Goal: Information Seeking & Learning: Learn about a topic

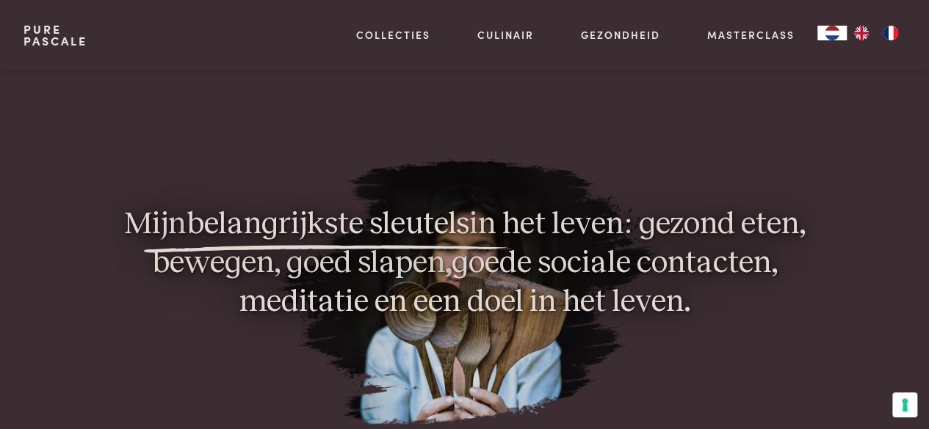
scroll to position [954, 0]
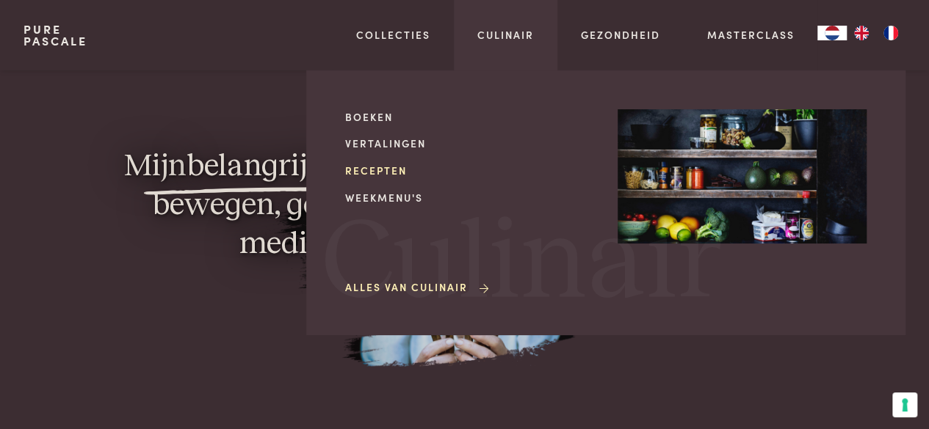
click at [399, 167] on link "Recepten" at bounding box center [469, 170] width 249 height 15
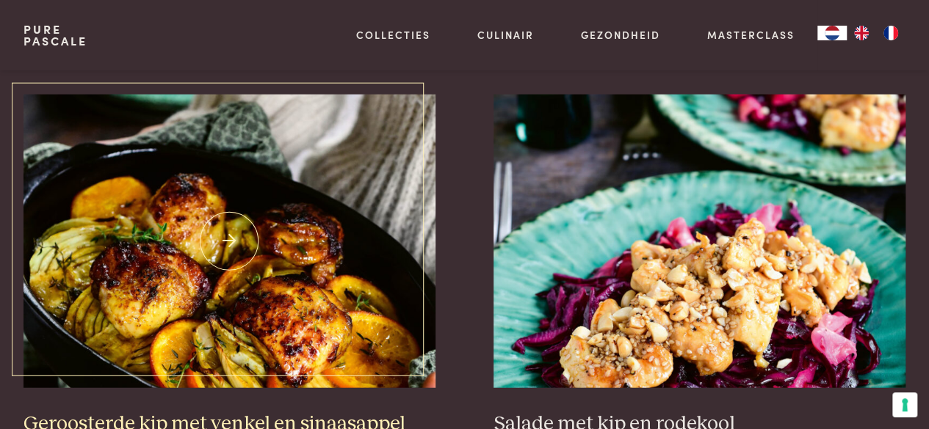
scroll to position [1762, 0]
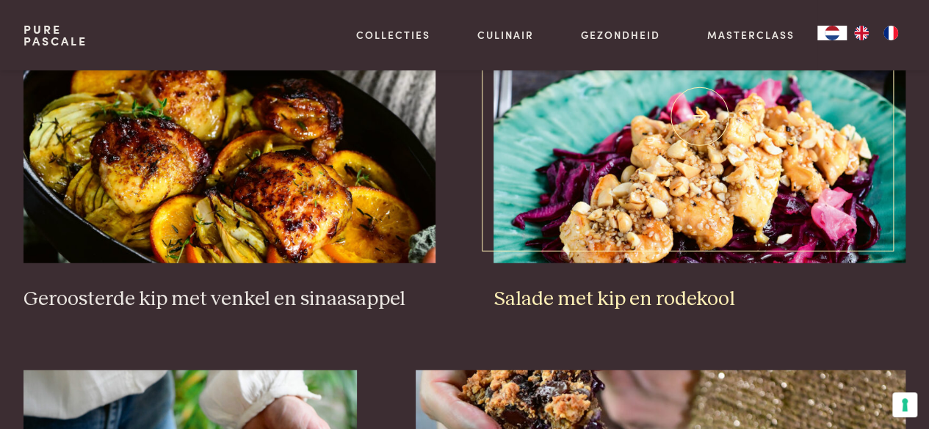
click at [716, 159] on img at bounding box center [699, 117] width 412 height 294
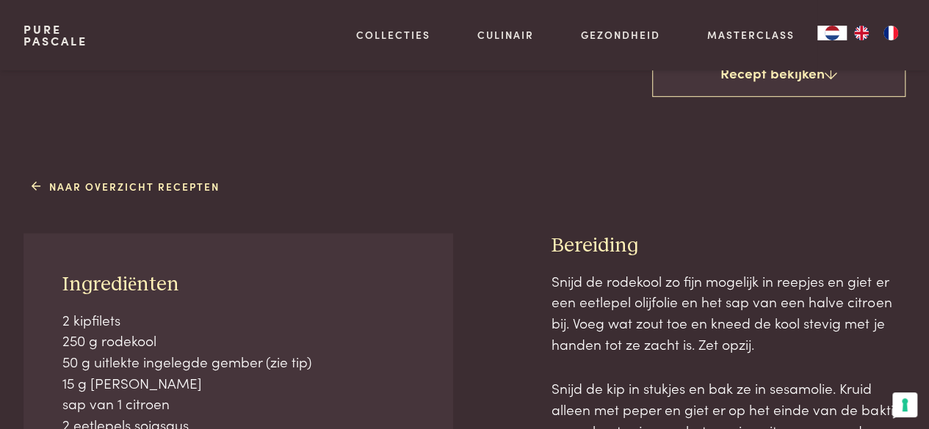
scroll to position [440, 0]
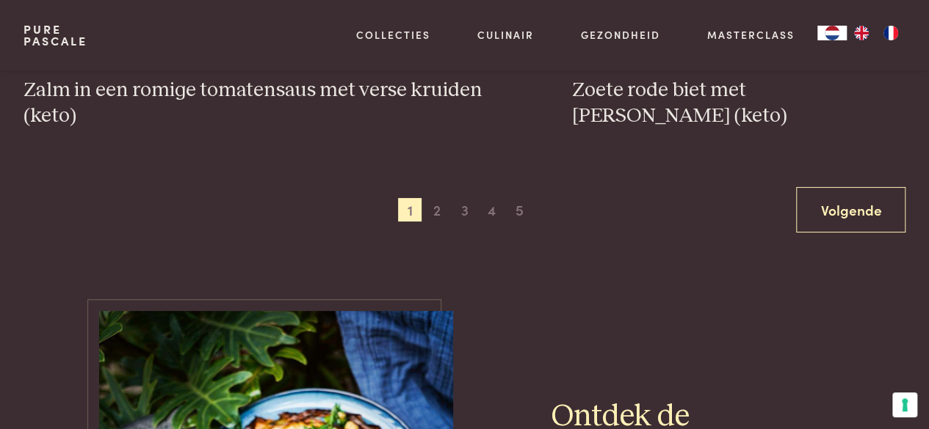
scroll to position [2790, 0]
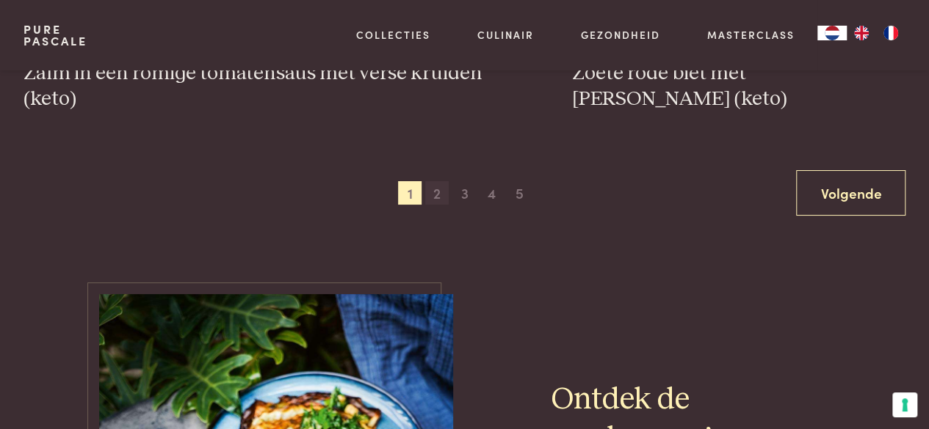
click at [439, 192] on span "2" at bounding box center [436, 192] width 23 height 23
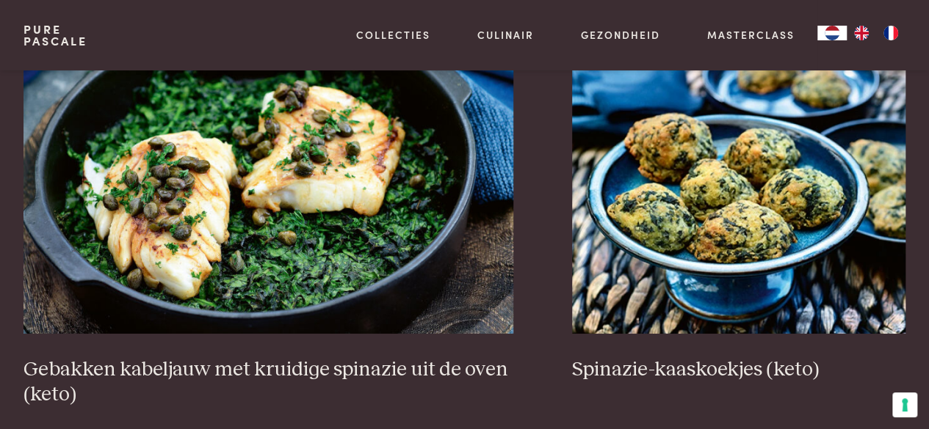
scroll to position [2539, 0]
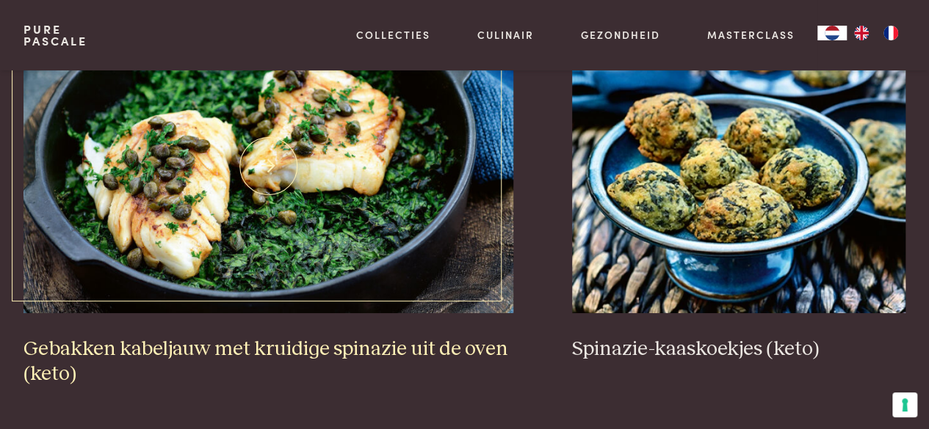
click at [250, 218] on img at bounding box center [268, 167] width 490 height 294
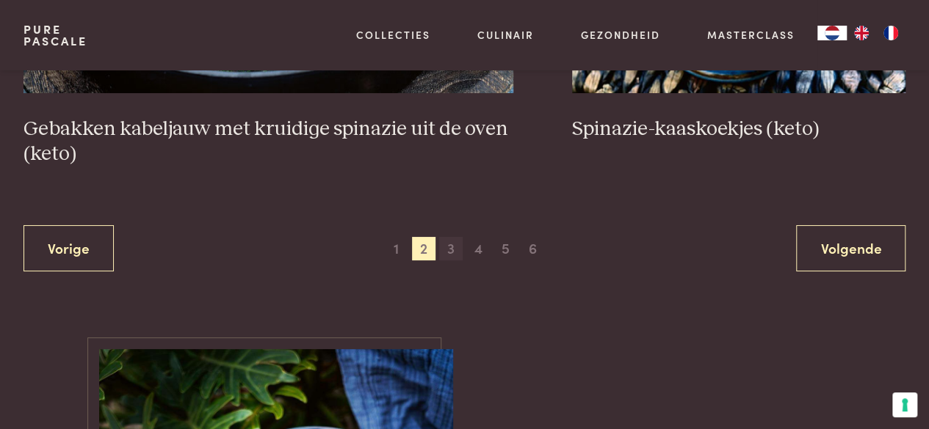
click at [445, 249] on span "3" at bounding box center [450, 248] width 23 height 23
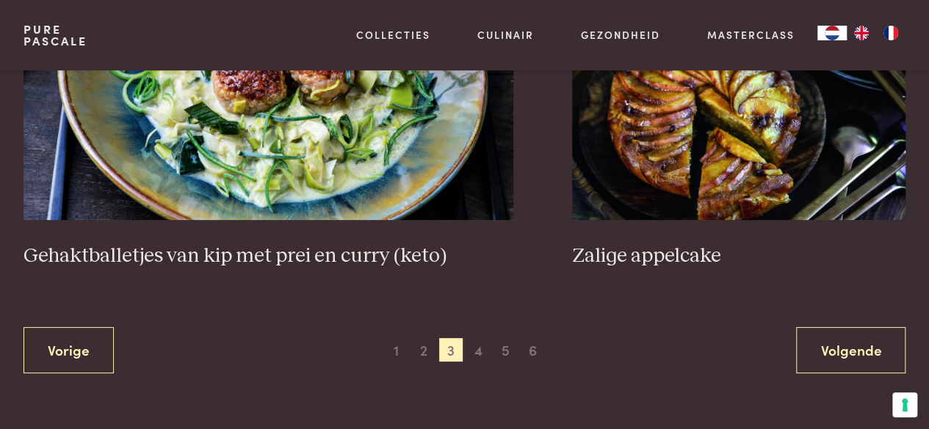
scroll to position [2759, 0]
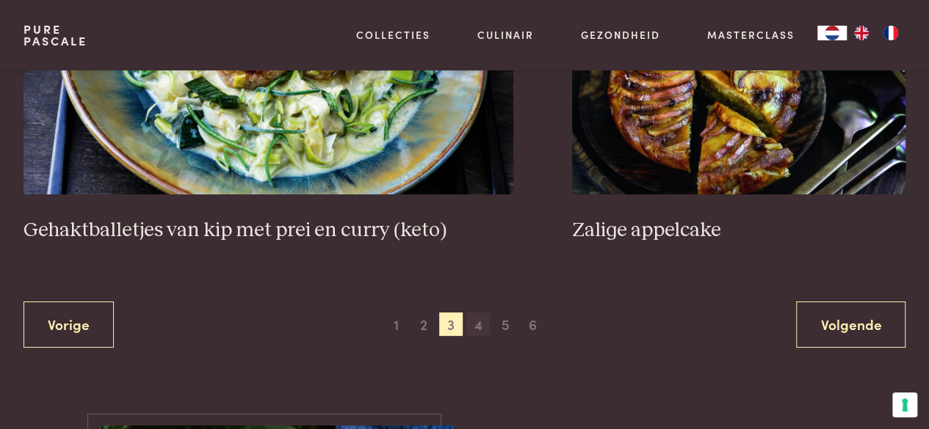
click at [483, 313] on span "4" at bounding box center [477, 324] width 23 height 23
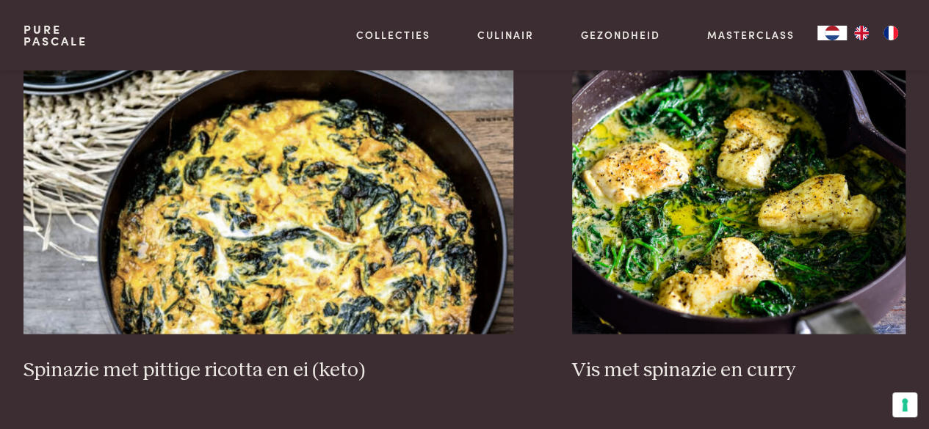
scroll to position [1291, 0]
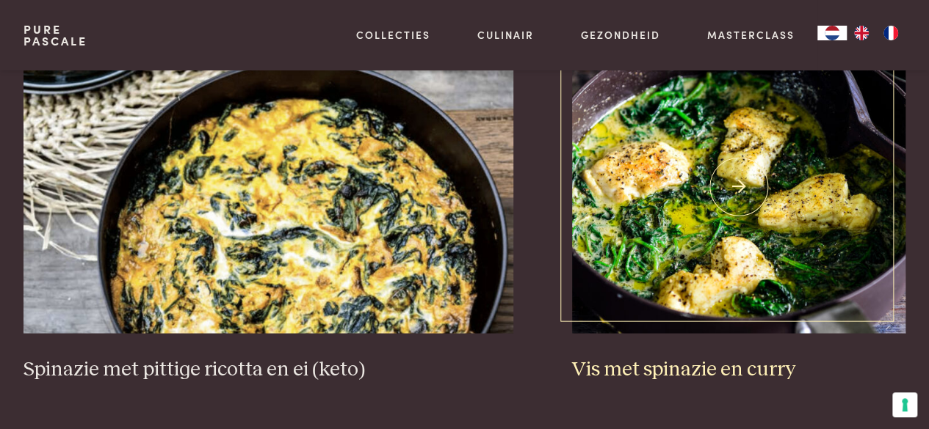
click at [706, 231] on img at bounding box center [738, 187] width 333 height 294
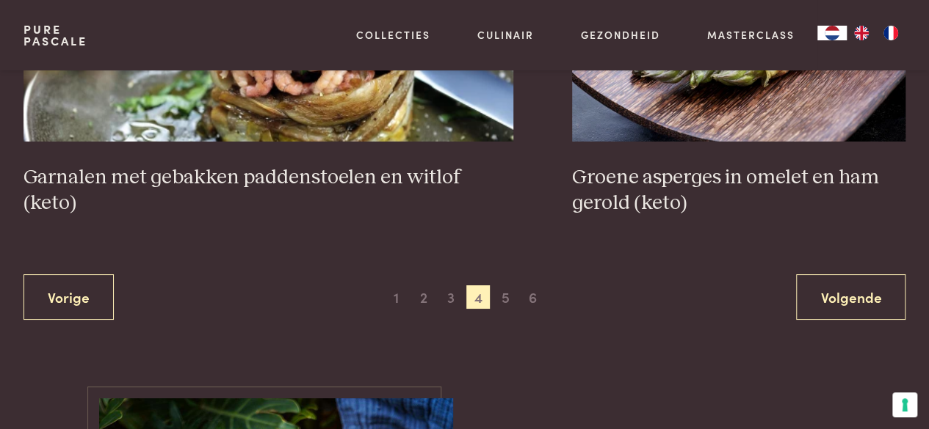
scroll to position [2686, 0]
click at [507, 304] on span "5" at bounding box center [504, 296] width 23 height 23
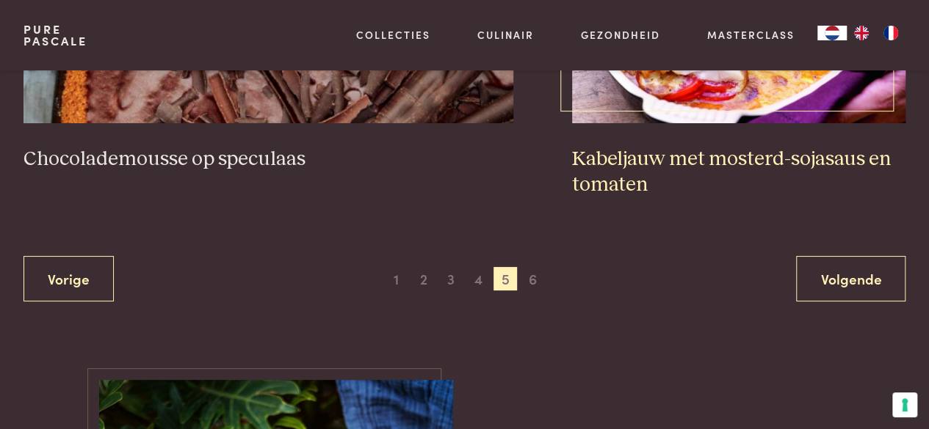
scroll to position [2759, 0]
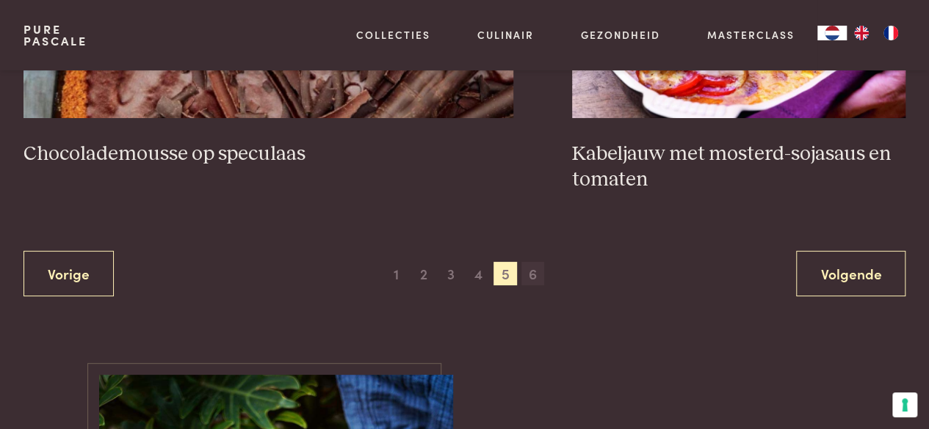
click at [540, 272] on span "6" at bounding box center [532, 273] width 23 height 23
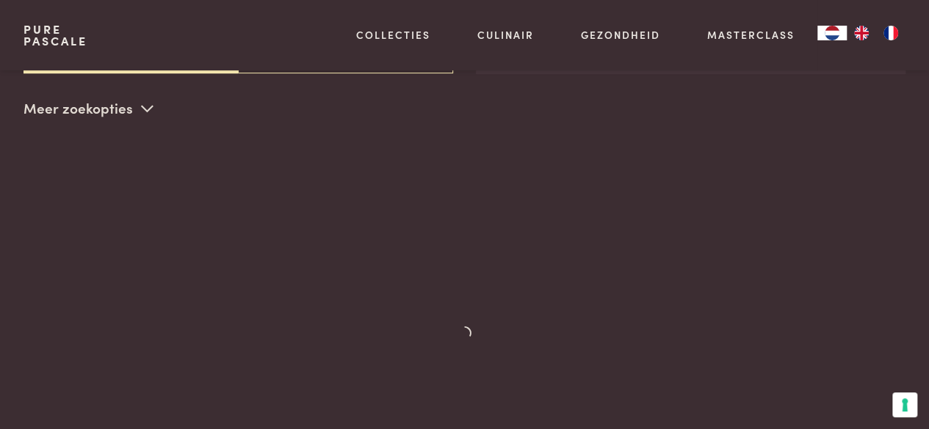
scroll to position [337, 0]
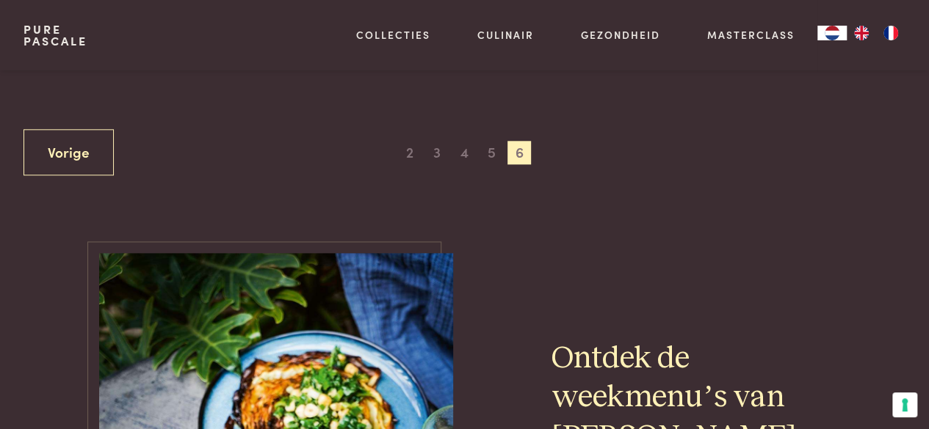
scroll to position [777, 0]
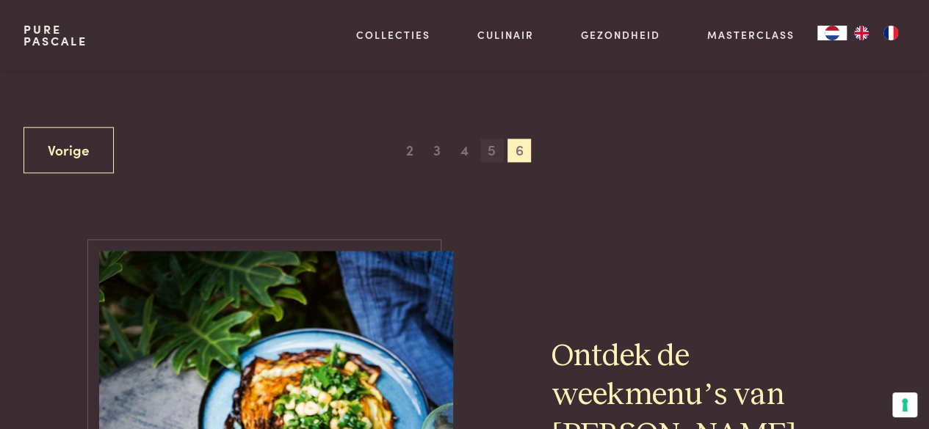
click at [488, 153] on span "5" at bounding box center [491, 150] width 23 height 23
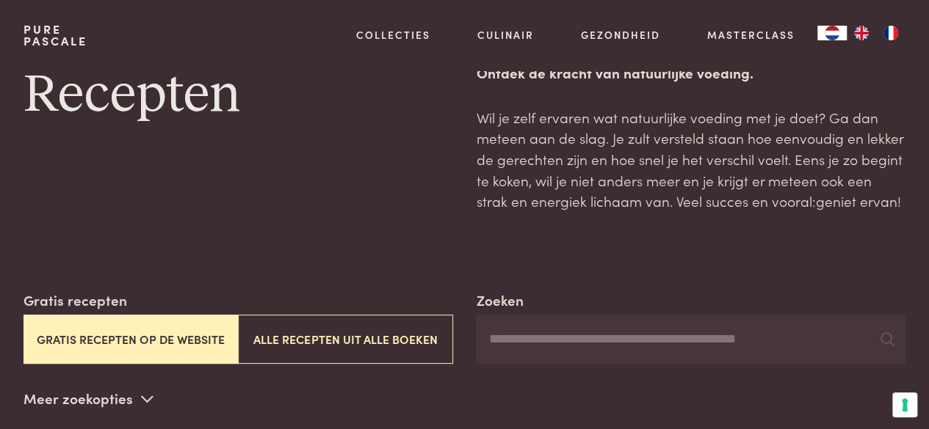
scroll to position [0, 0]
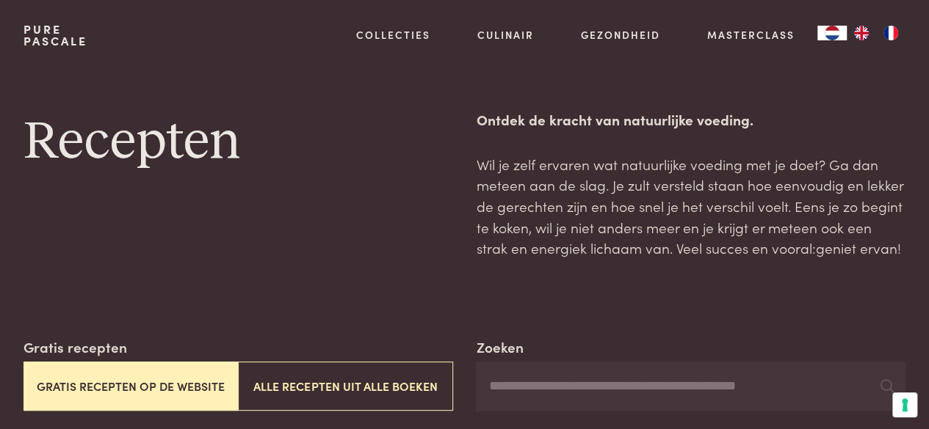
scroll to position [337, 0]
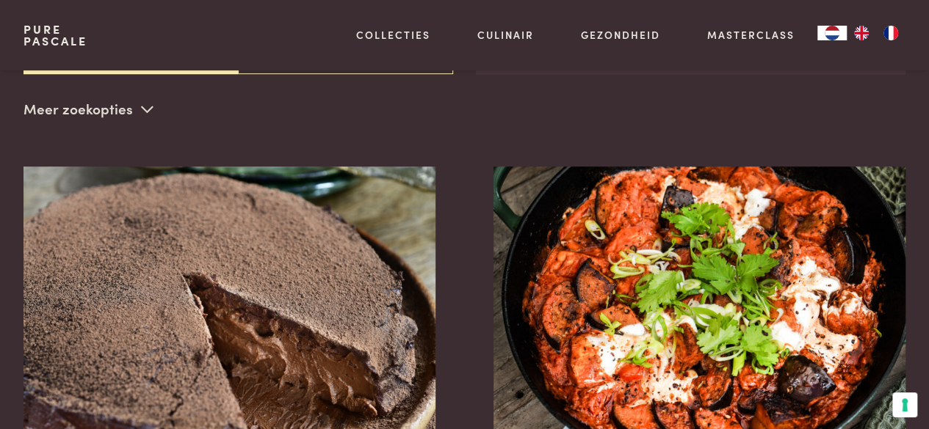
scroll to position [510, 0]
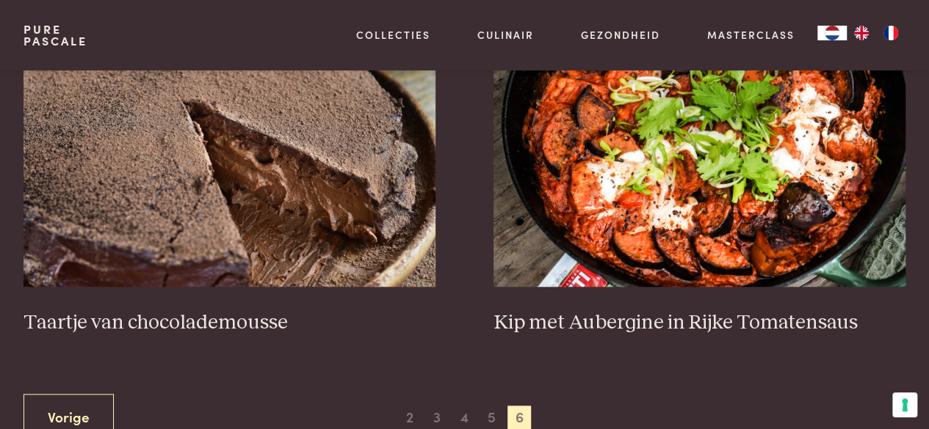
scroll to position [495, 0]
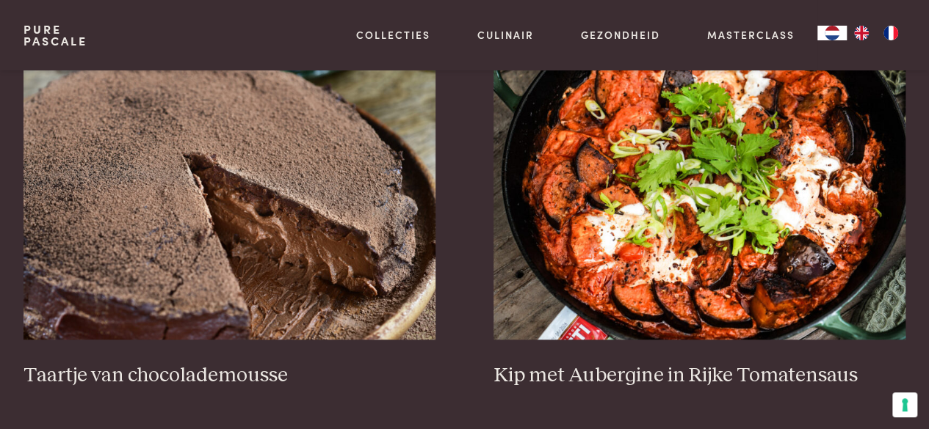
scroll to position [528, 0]
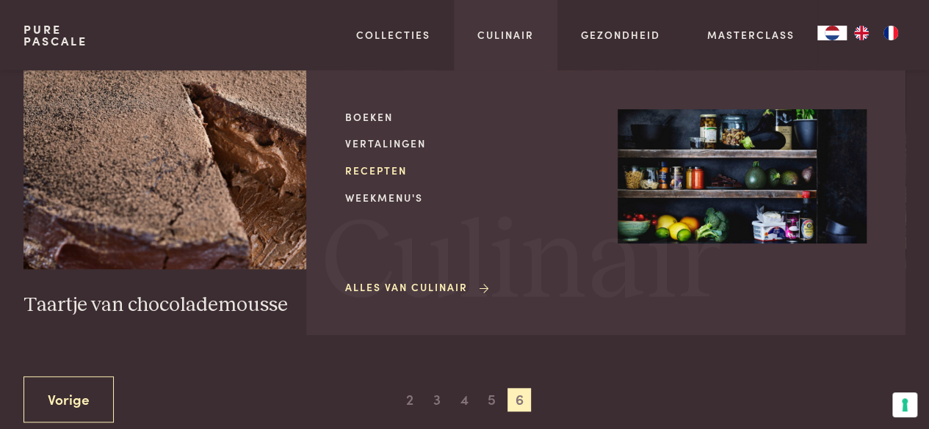
click at [367, 173] on link "Recepten" at bounding box center [469, 170] width 249 height 15
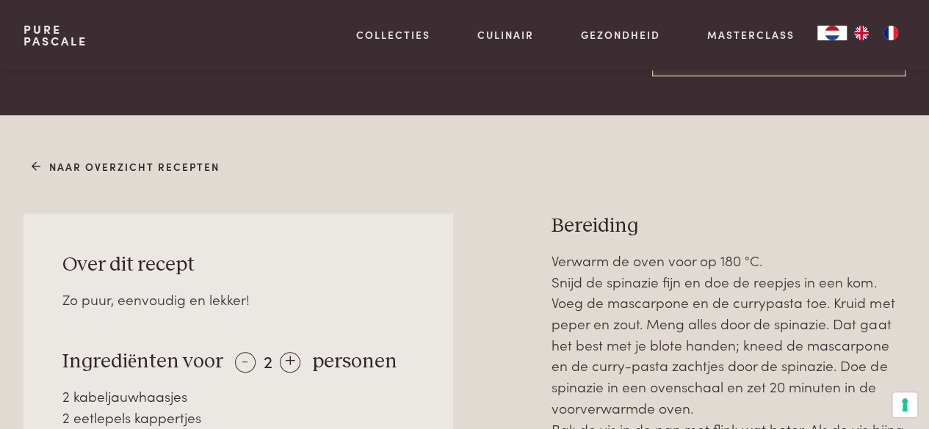
scroll to position [440, 0]
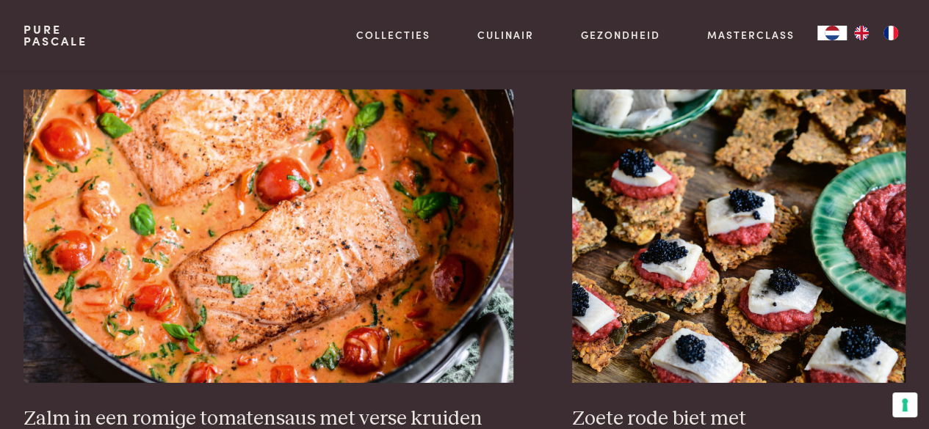
scroll to position [2496, 0]
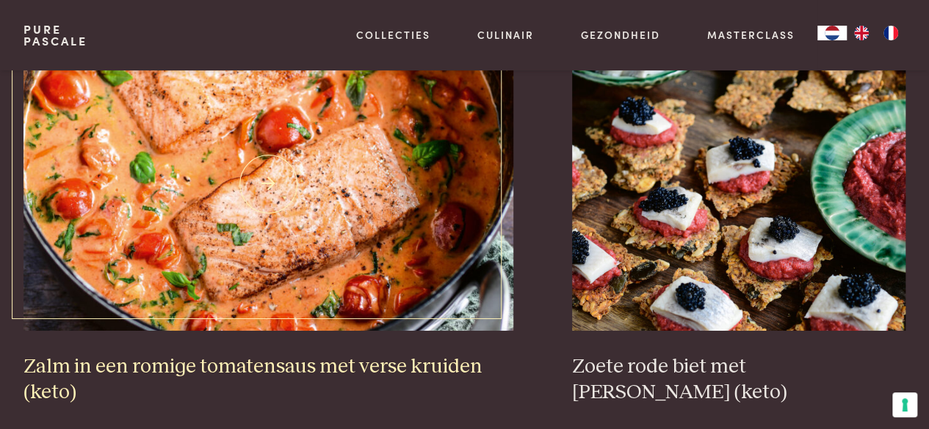
click at [157, 183] on img at bounding box center [268, 184] width 490 height 294
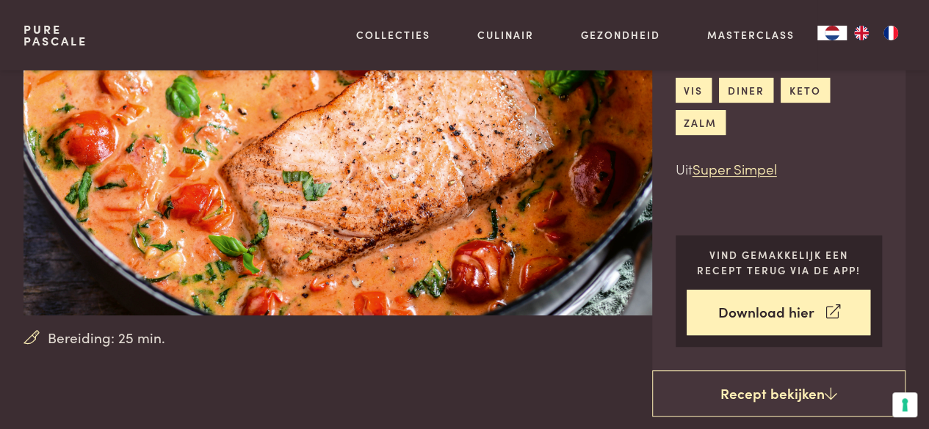
scroll to position [147, 0]
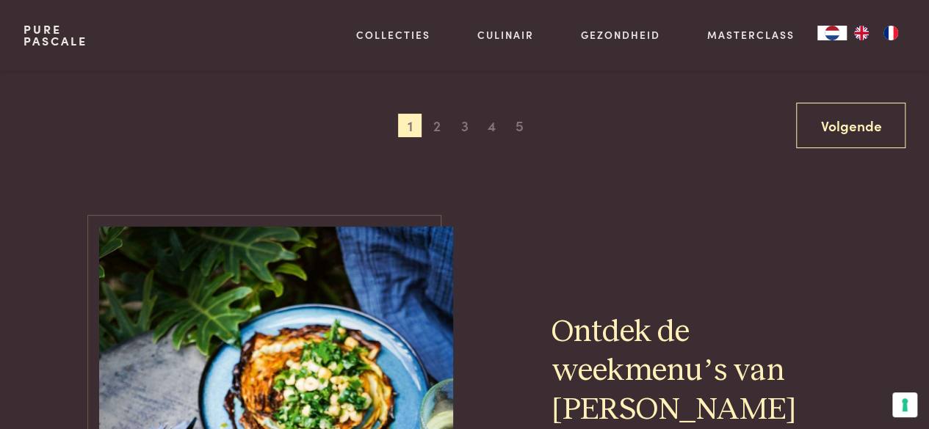
scroll to position [2863, 0]
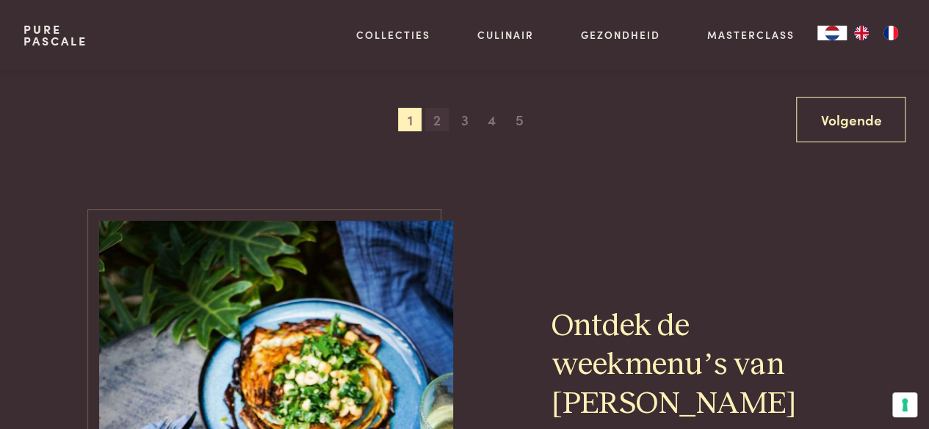
click at [432, 124] on span "2" at bounding box center [436, 119] width 23 height 23
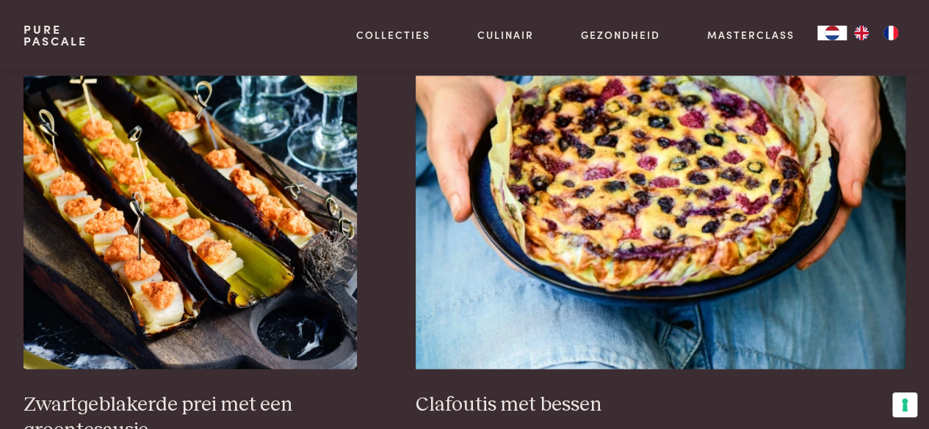
scroll to position [924, 0]
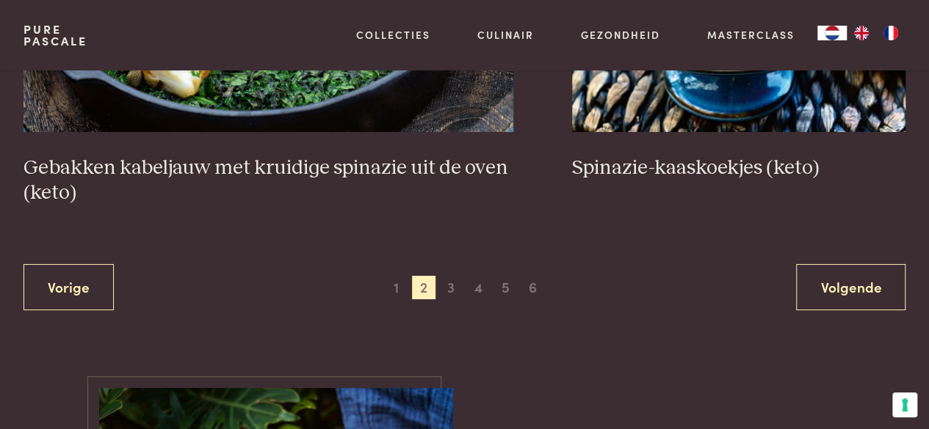
scroll to position [2794, 0]
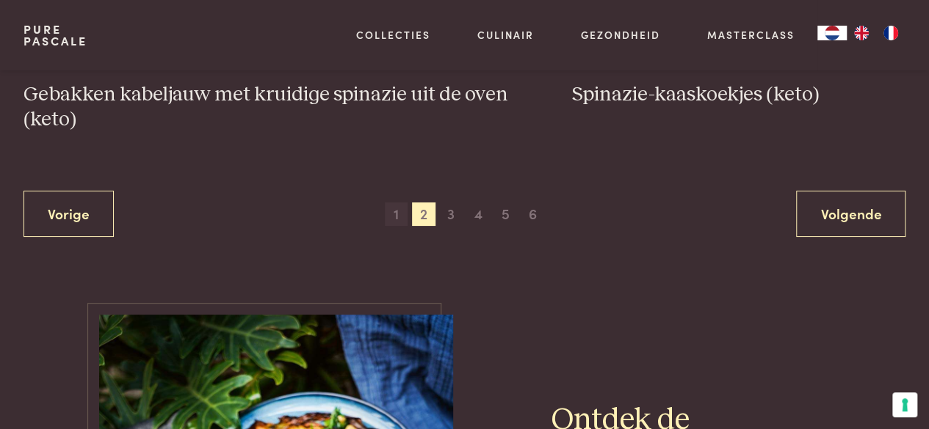
click at [402, 213] on span "1" at bounding box center [396, 214] width 23 height 23
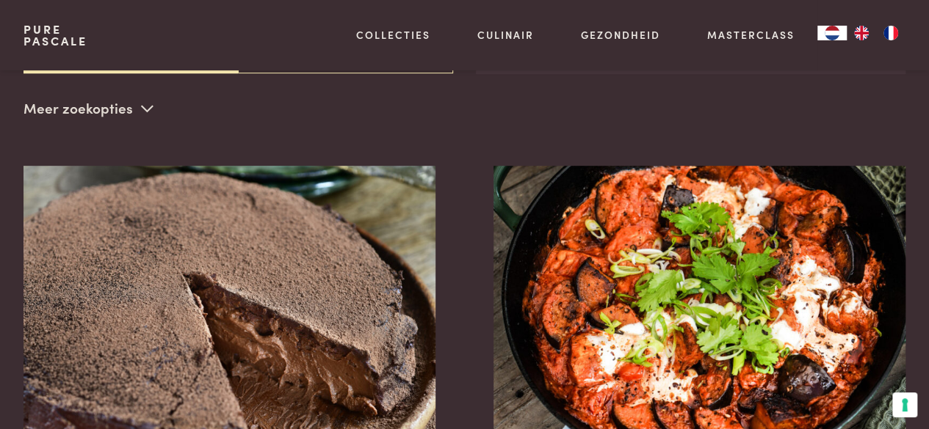
scroll to position [337, 0]
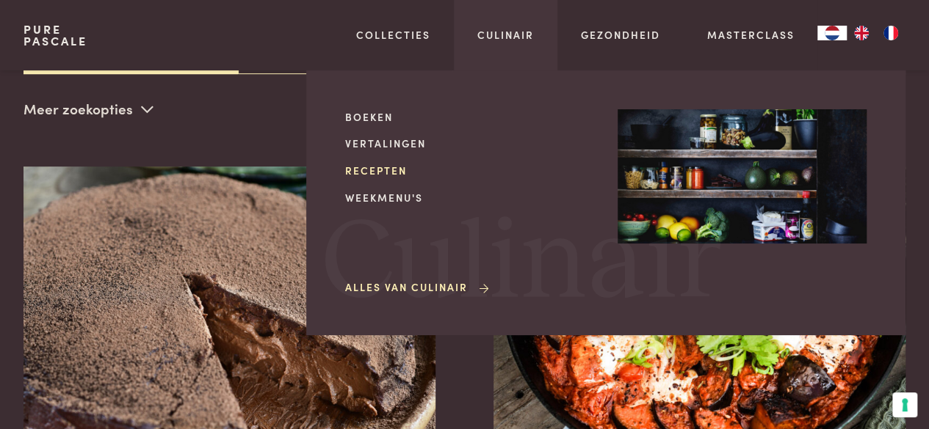
click at [391, 170] on link "Recepten" at bounding box center [469, 170] width 249 height 15
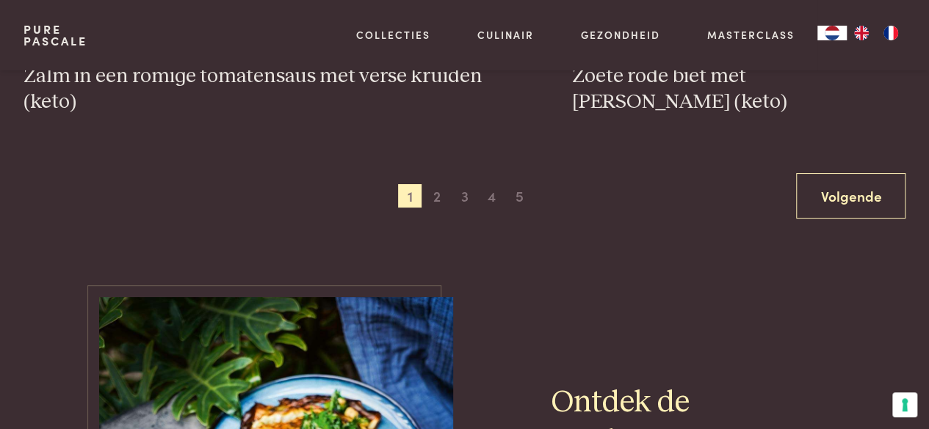
scroll to position [2790, 0]
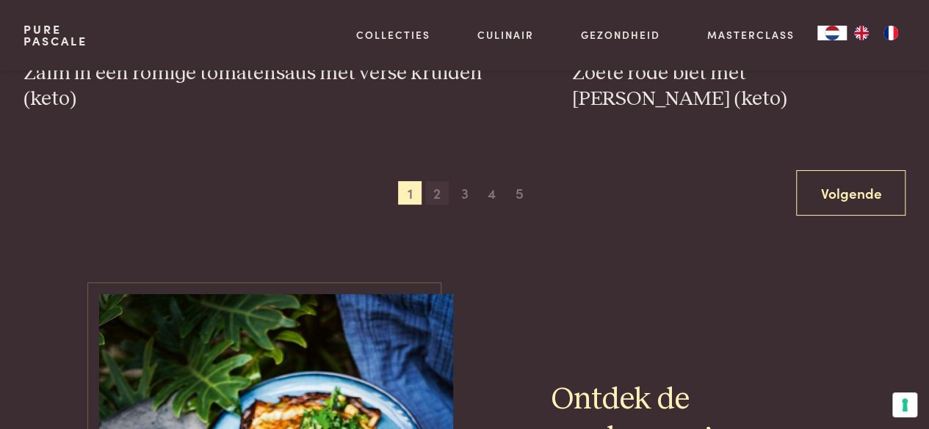
click at [442, 193] on span "2" at bounding box center [436, 192] width 23 height 23
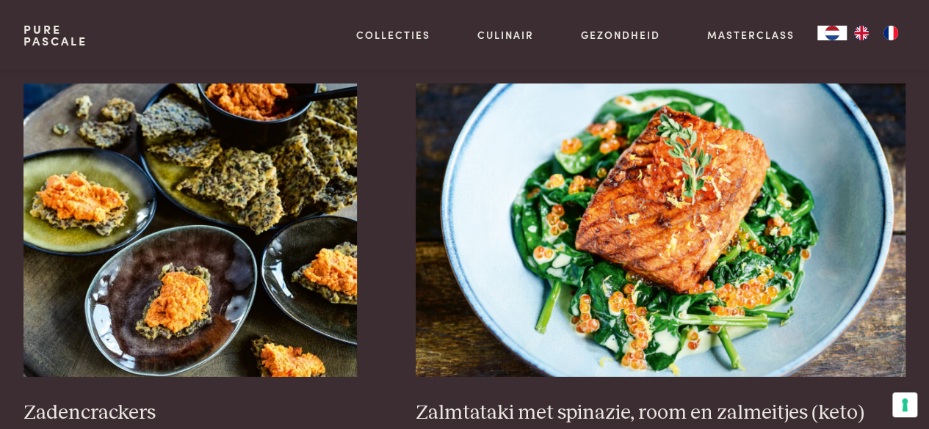
scroll to position [2099, 0]
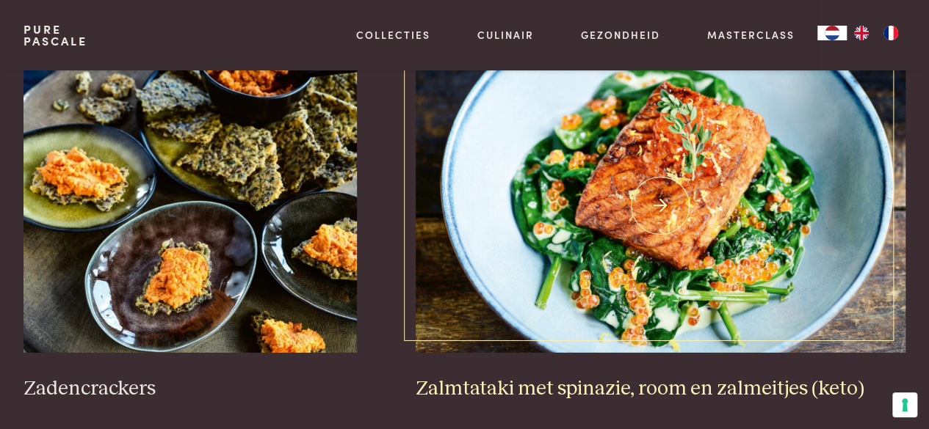
click at [717, 228] on img at bounding box center [660, 206] width 490 height 294
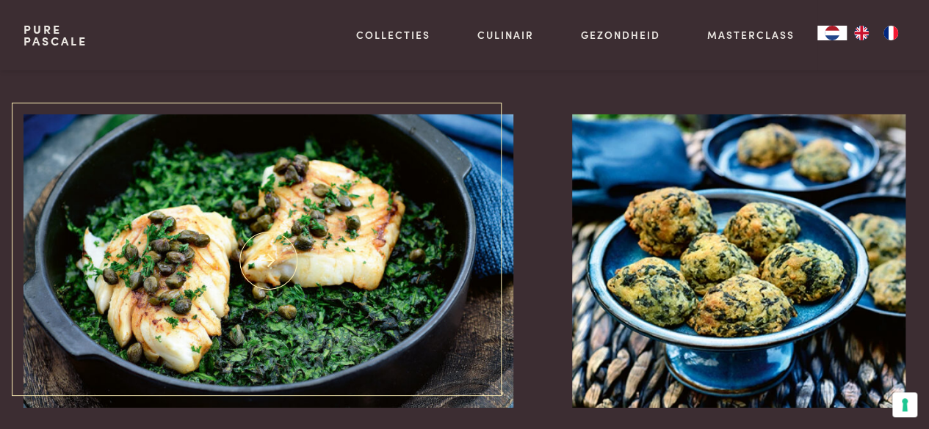
scroll to position [2539, 0]
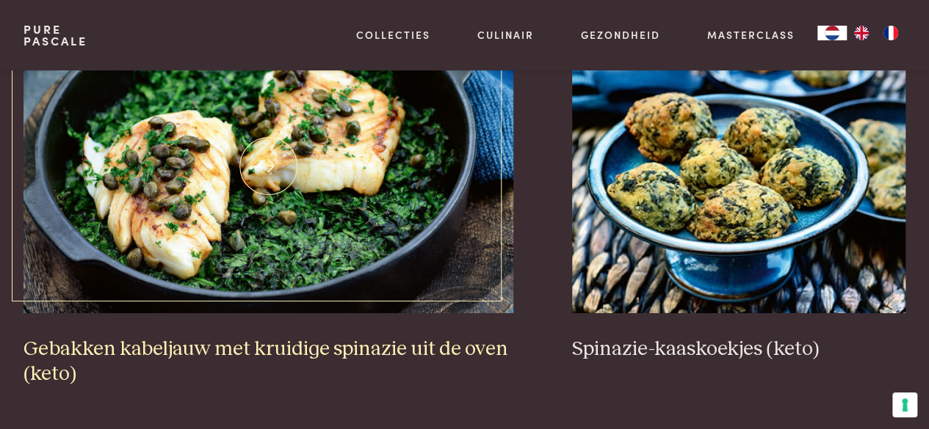
click at [390, 237] on img at bounding box center [268, 167] width 490 height 294
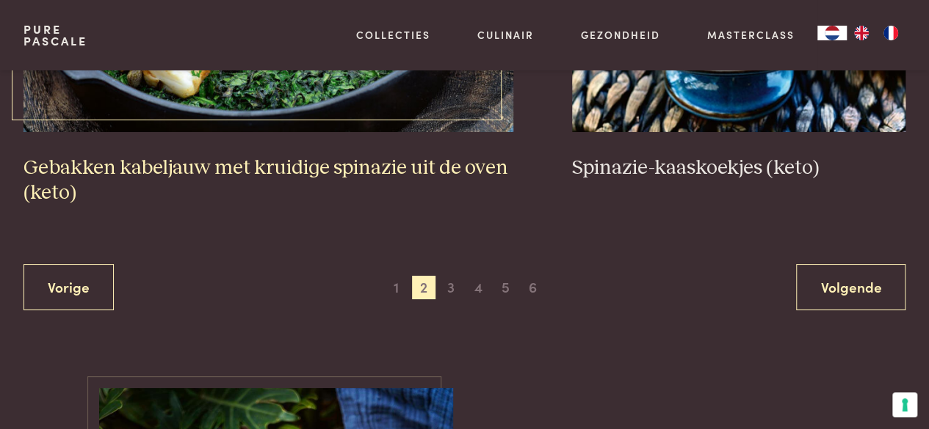
scroll to position [2759, 0]
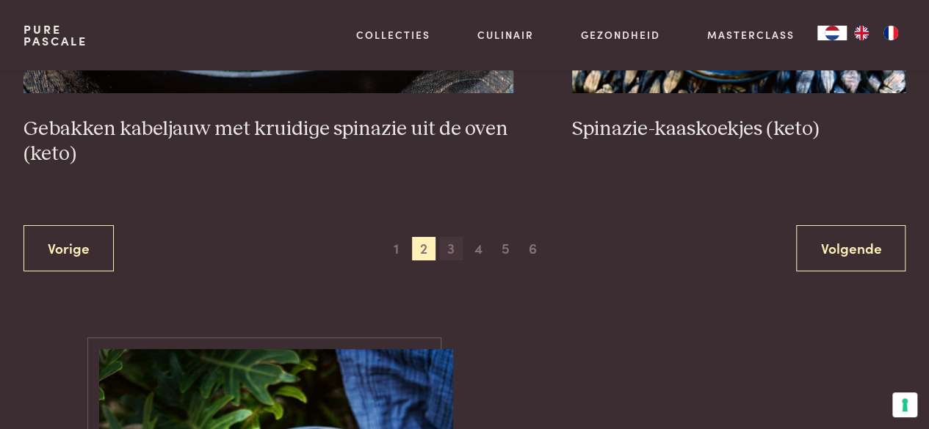
click at [450, 244] on span "3" at bounding box center [450, 248] width 23 height 23
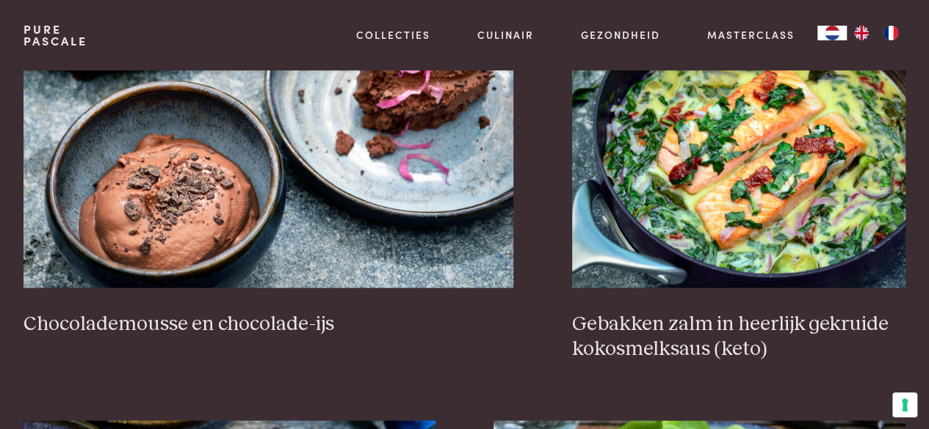
scroll to position [1365, 0]
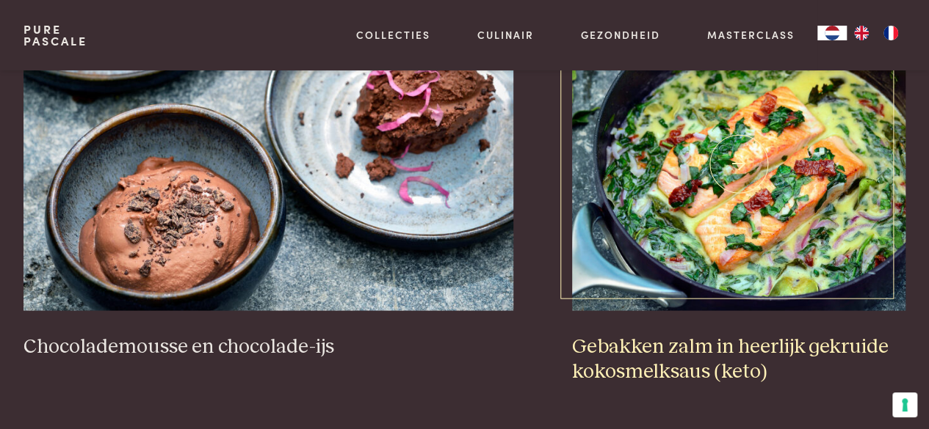
click at [658, 215] on img at bounding box center [738, 164] width 333 height 294
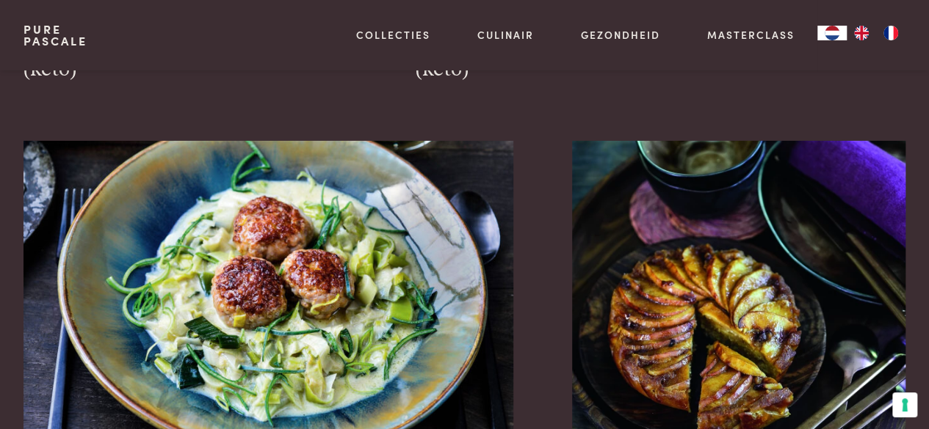
scroll to position [2613, 0]
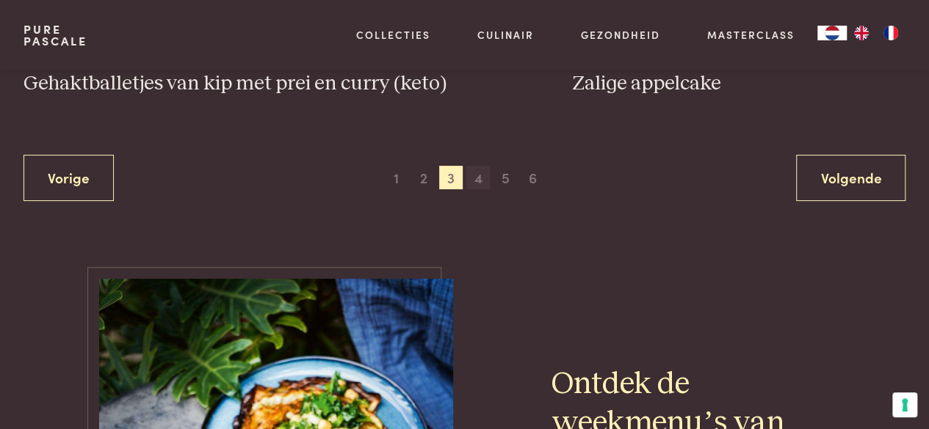
click at [483, 166] on span "4" at bounding box center [477, 177] width 23 height 23
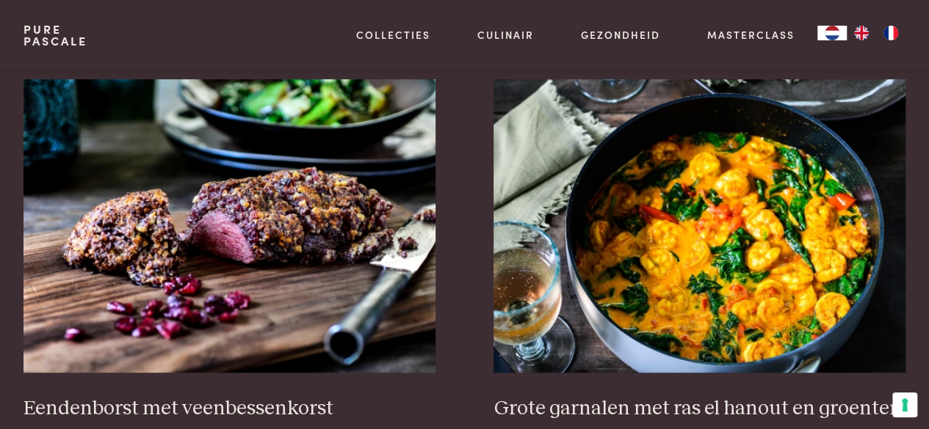
scroll to position [410, 0]
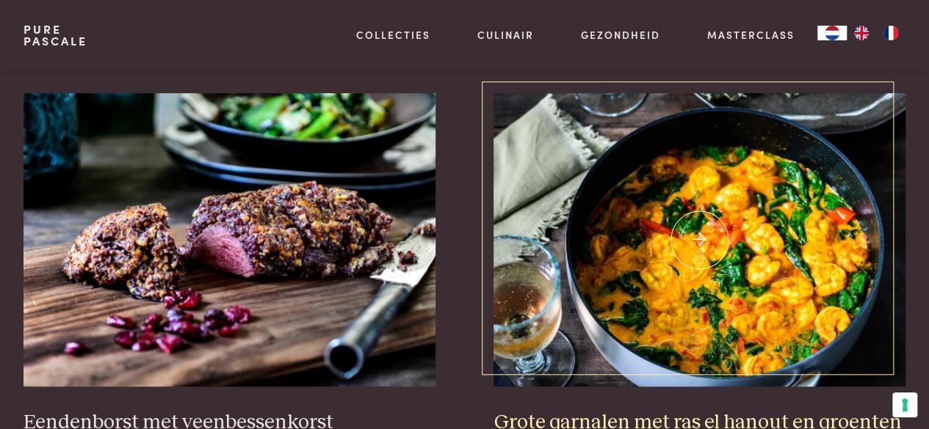
click at [667, 275] on img at bounding box center [699, 240] width 412 height 294
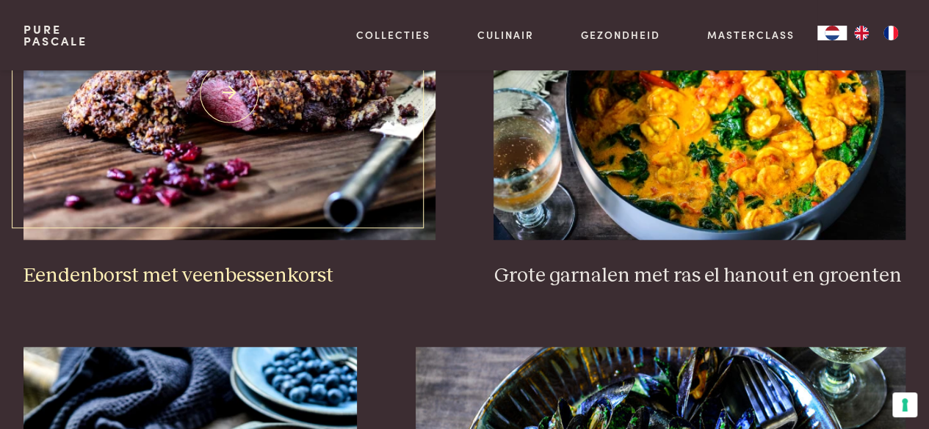
scroll to position [484, 0]
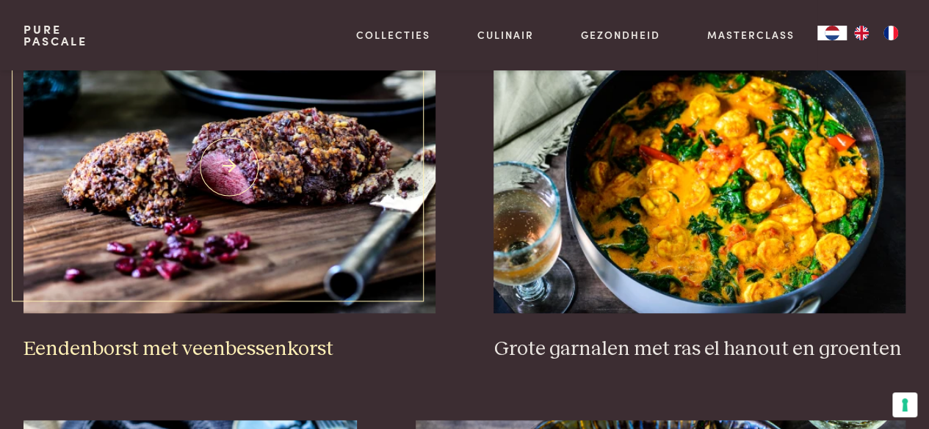
click at [300, 189] on img at bounding box center [229, 167] width 412 height 294
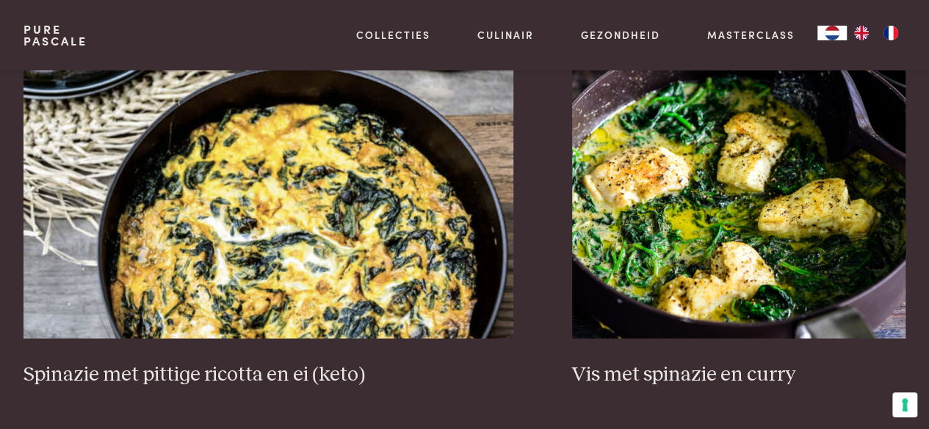
scroll to position [1291, 0]
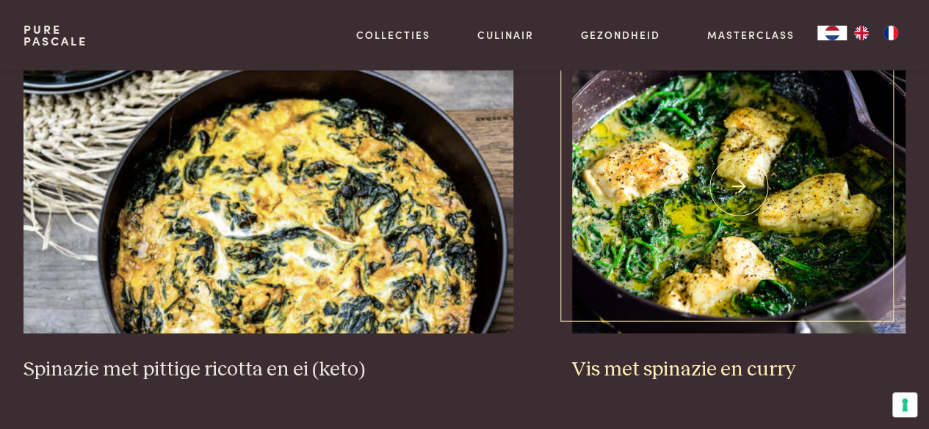
click at [708, 223] on img at bounding box center [738, 187] width 333 height 294
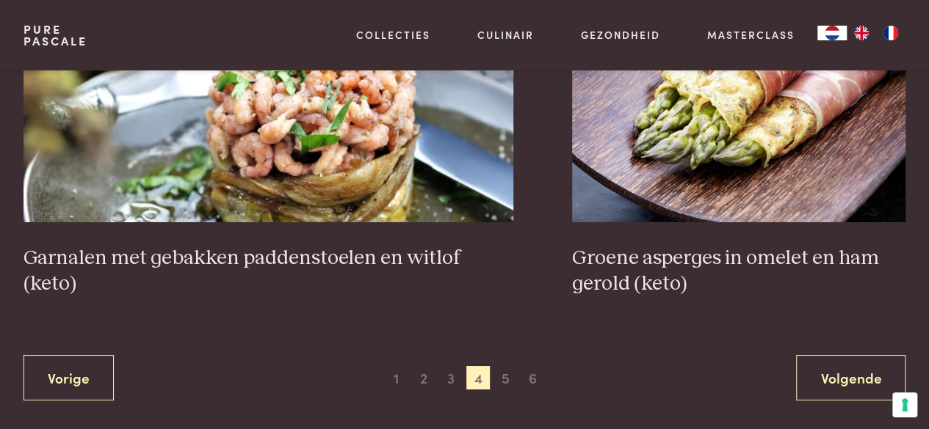
scroll to position [2613, 0]
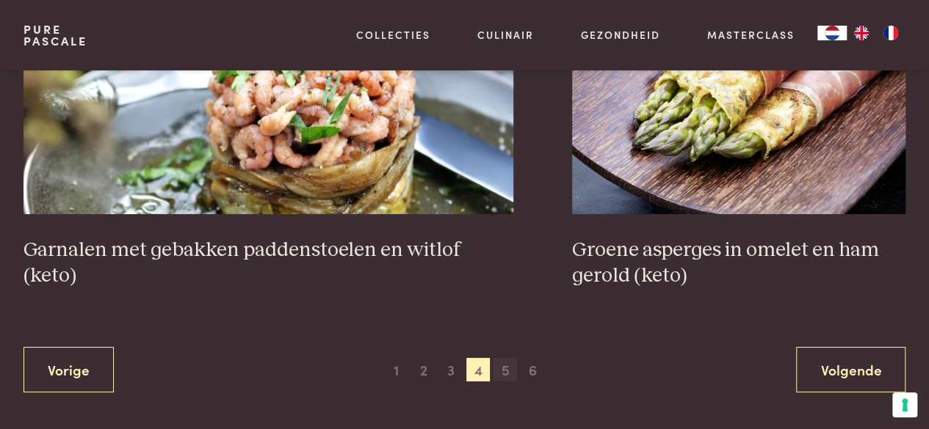
click at [505, 369] on span "5" at bounding box center [504, 369] width 23 height 23
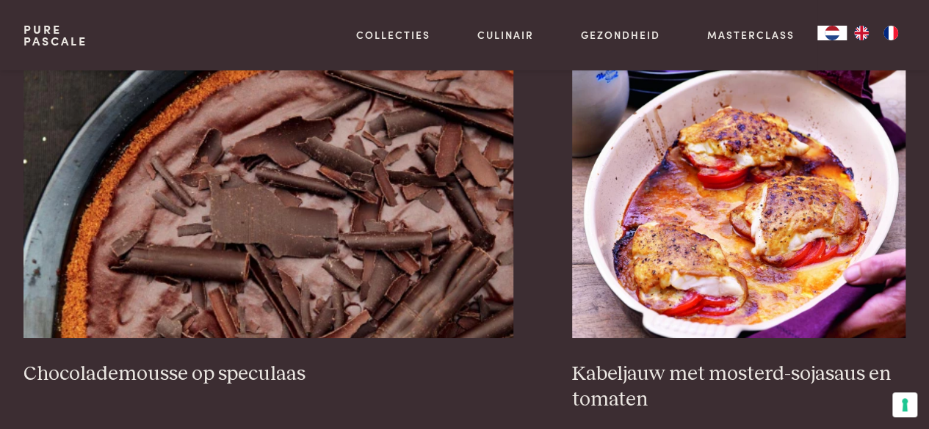
scroll to position [2613, 0]
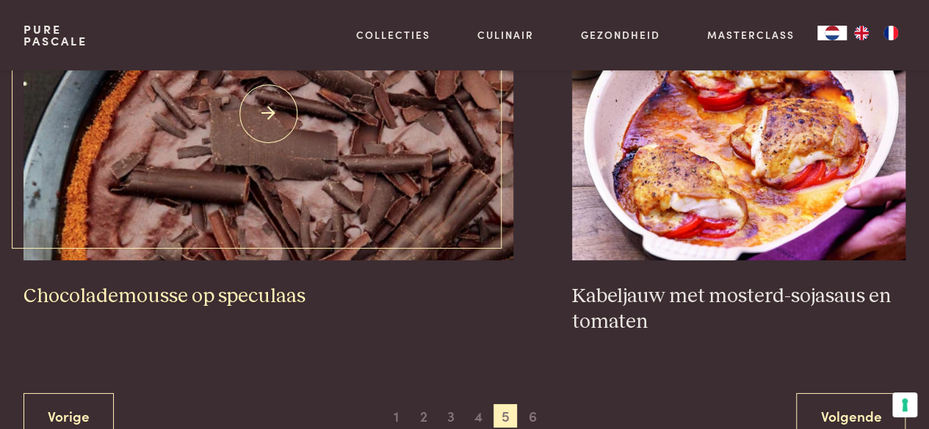
scroll to position [2863, 0]
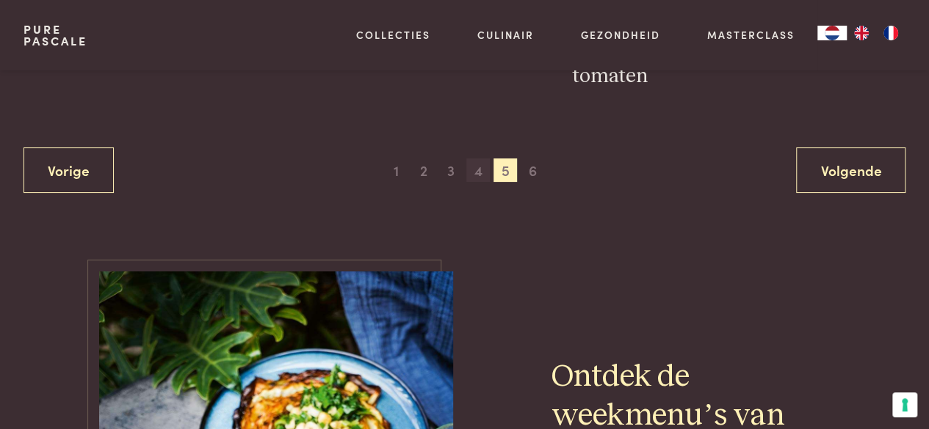
click at [478, 171] on span "4" at bounding box center [477, 170] width 23 height 23
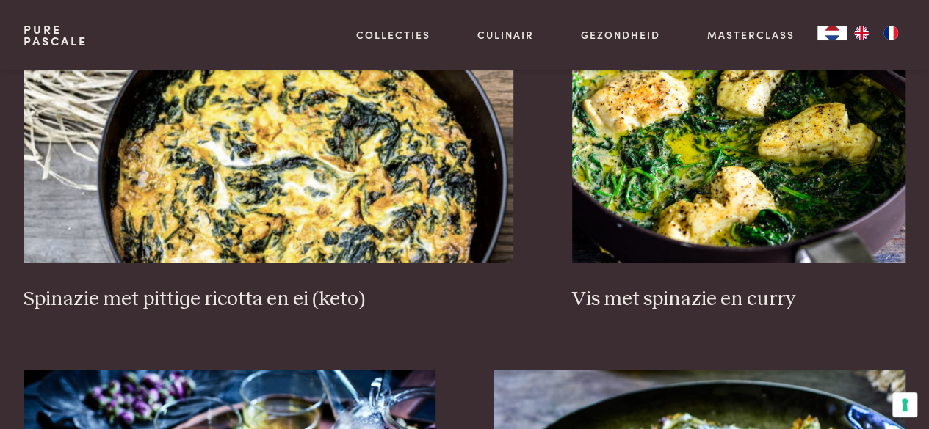
scroll to position [1365, 0]
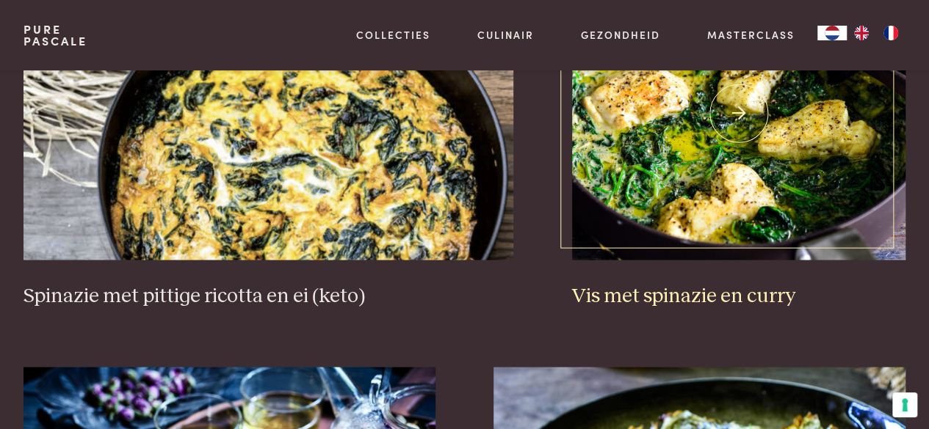
click at [677, 148] on img at bounding box center [738, 113] width 333 height 294
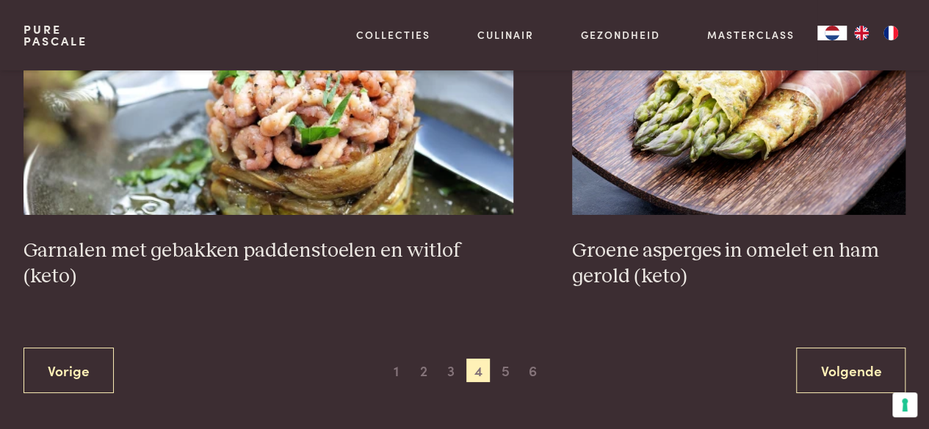
scroll to position [2613, 0]
click at [401, 368] on span "1" at bounding box center [396, 369] width 23 height 23
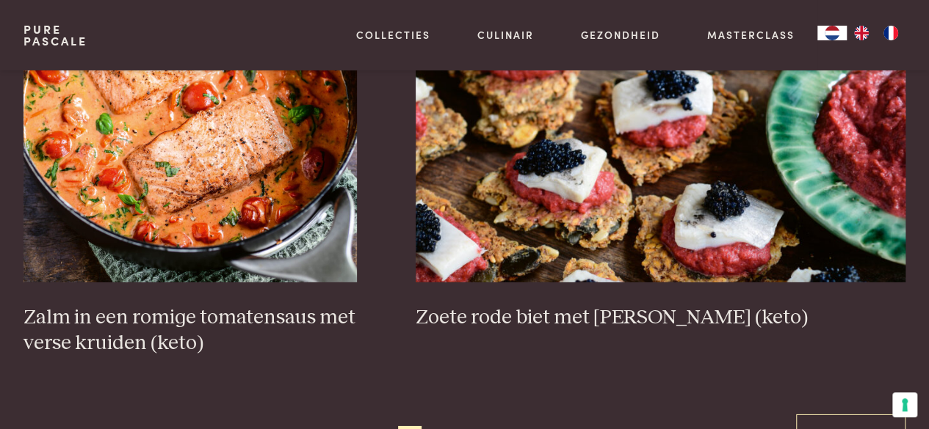
scroll to position [2099, 0]
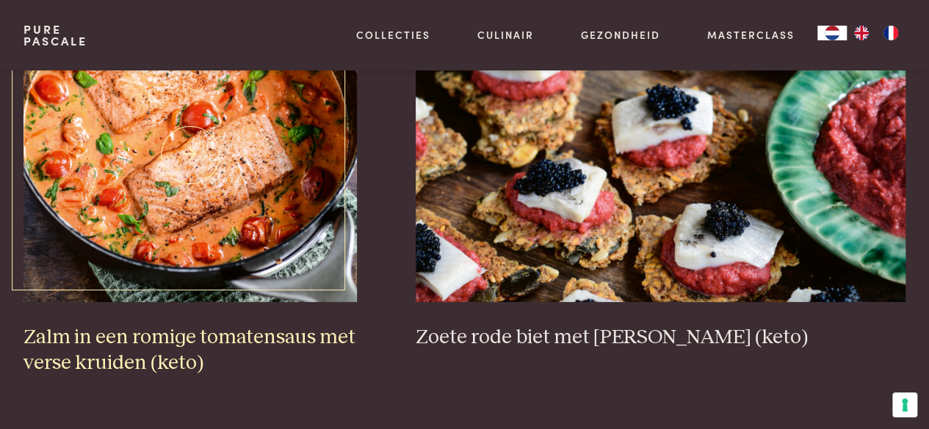
click at [187, 195] on img at bounding box center [189, 156] width 333 height 294
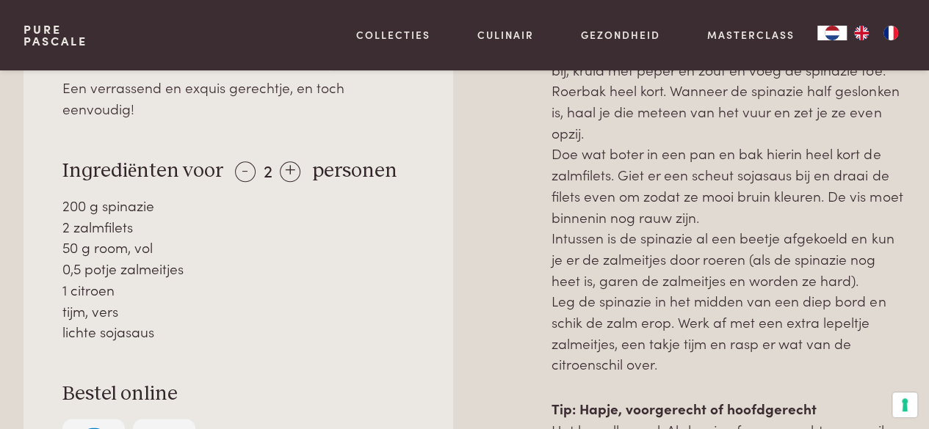
scroll to position [734, 0]
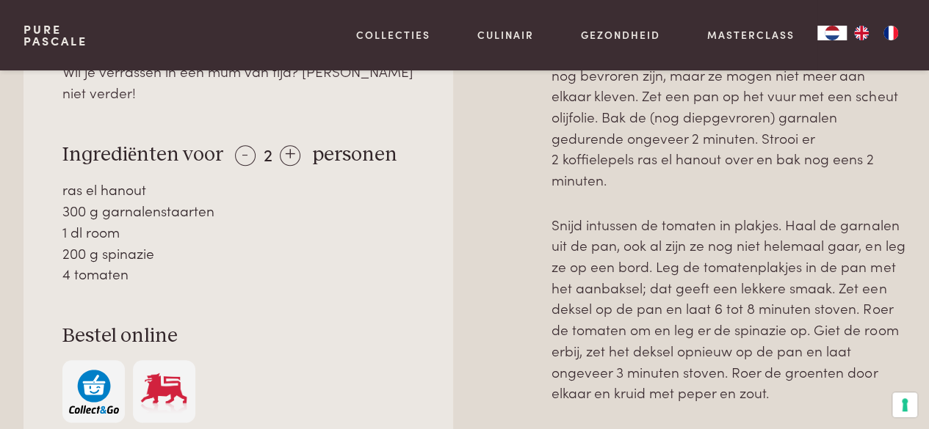
scroll to position [661, 0]
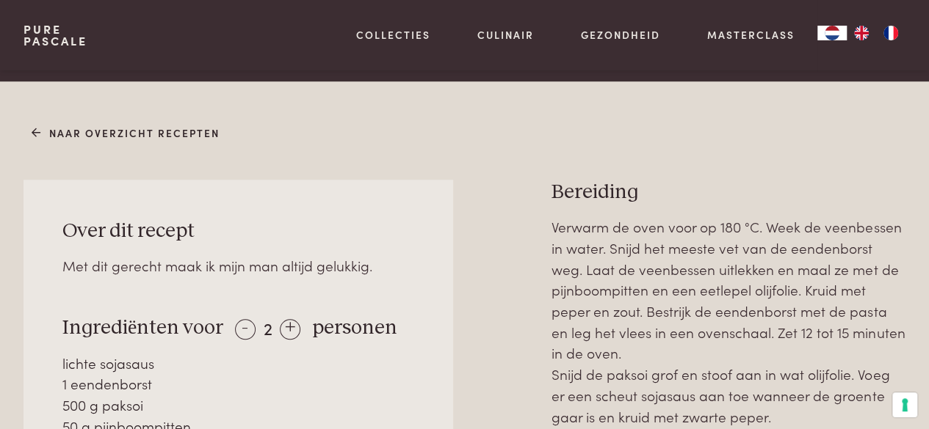
scroll to position [220, 0]
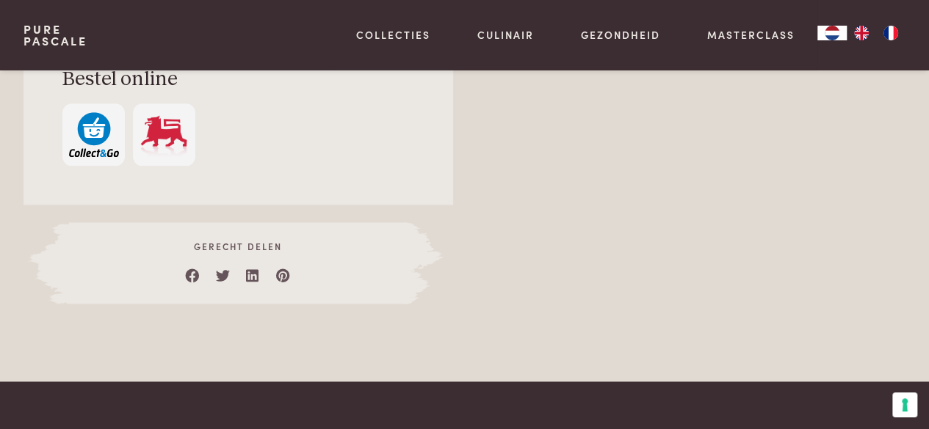
scroll to position [734, 0]
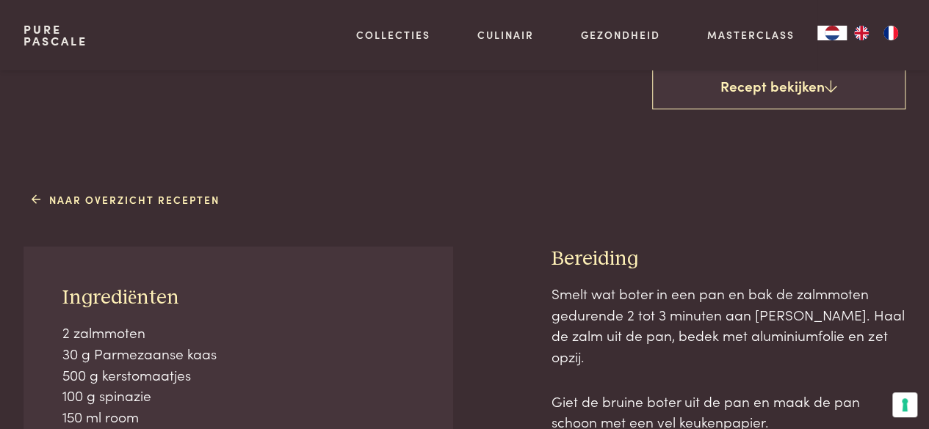
scroll to position [587, 0]
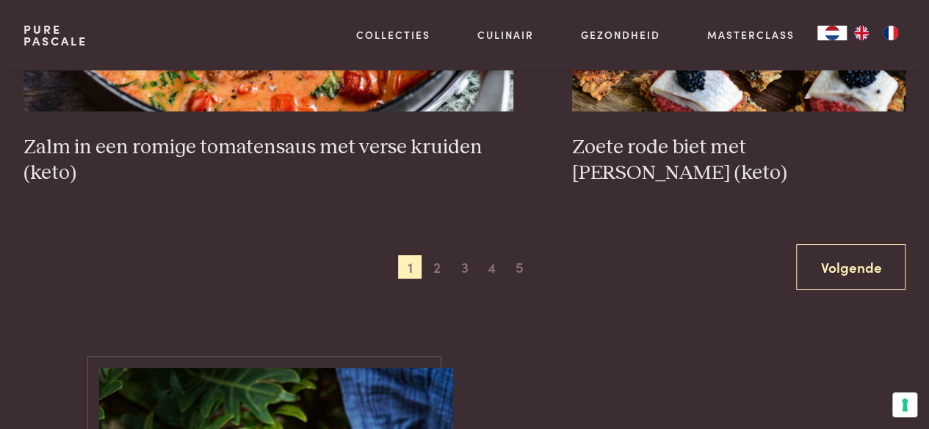
scroll to position [2906, 0]
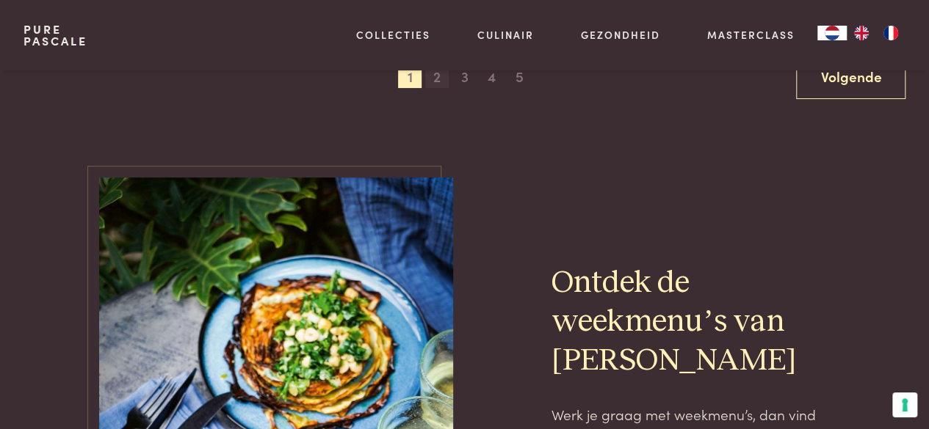
click at [441, 74] on span "2" at bounding box center [436, 76] width 23 height 23
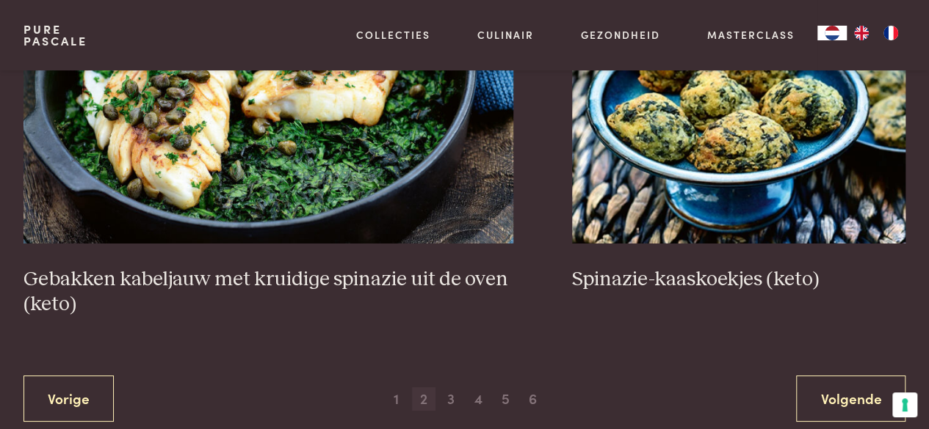
scroll to position [2613, 0]
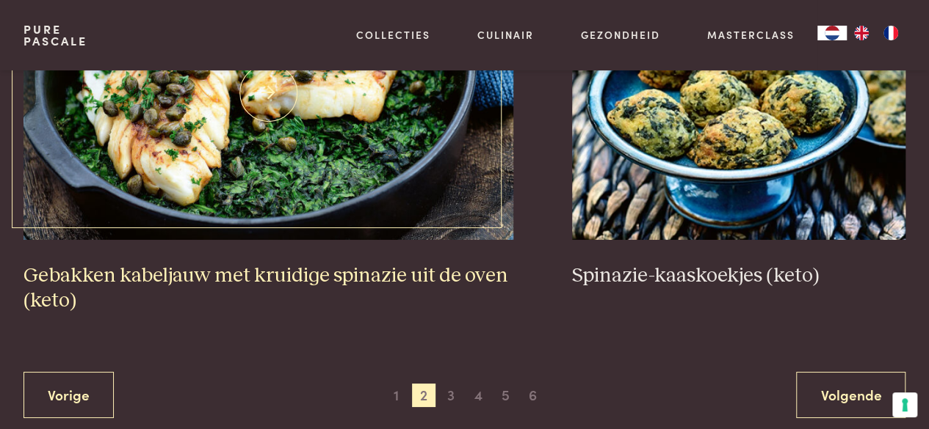
click at [288, 189] on img at bounding box center [268, 93] width 490 height 294
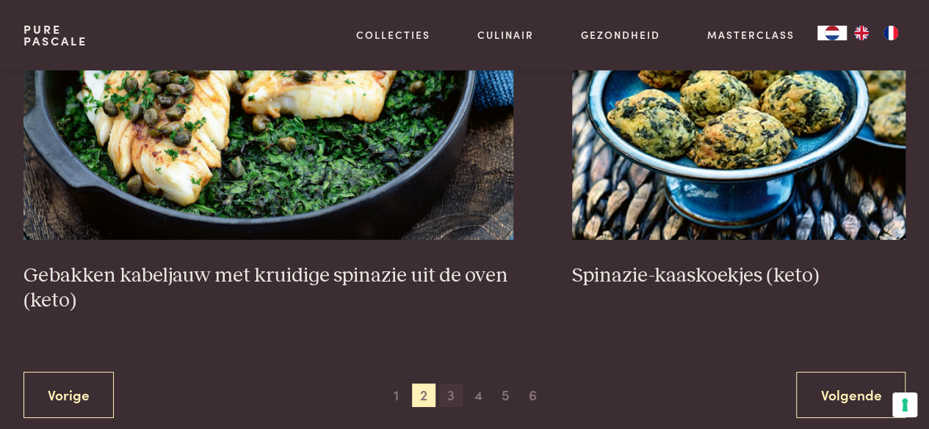
click at [451, 390] on span "3" at bounding box center [450, 395] width 23 height 23
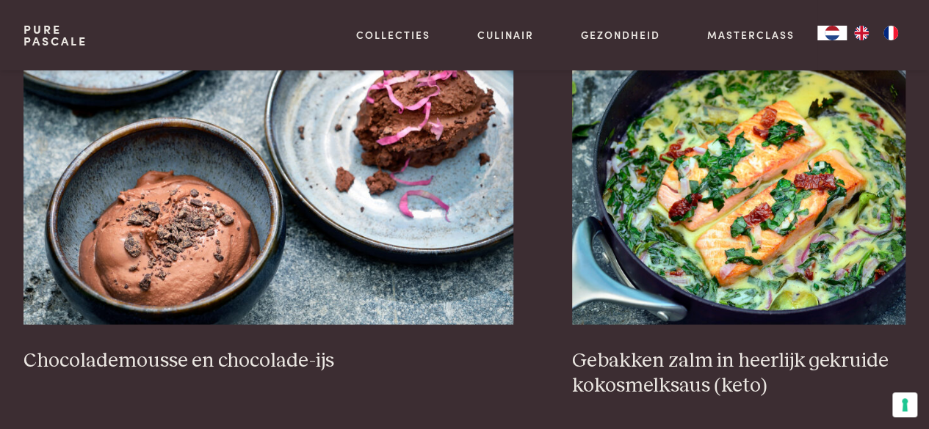
scroll to position [1365, 0]
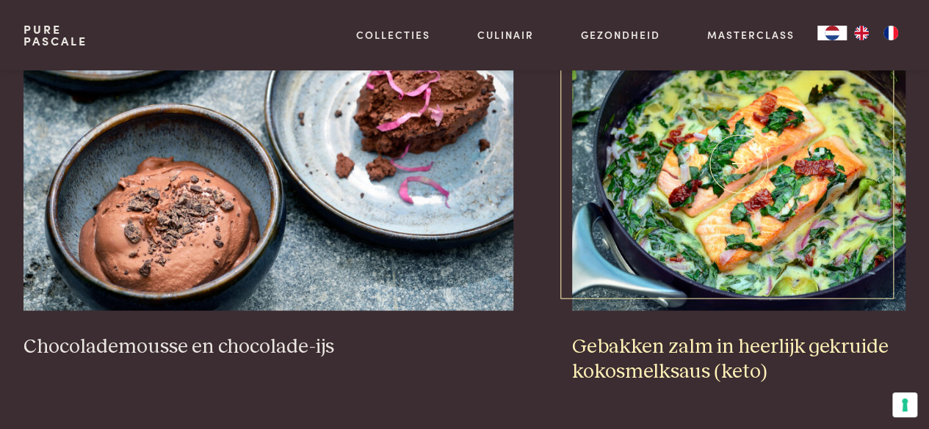
click at [733, 255] on img at bounding box center [738, 164] width 333 height 294
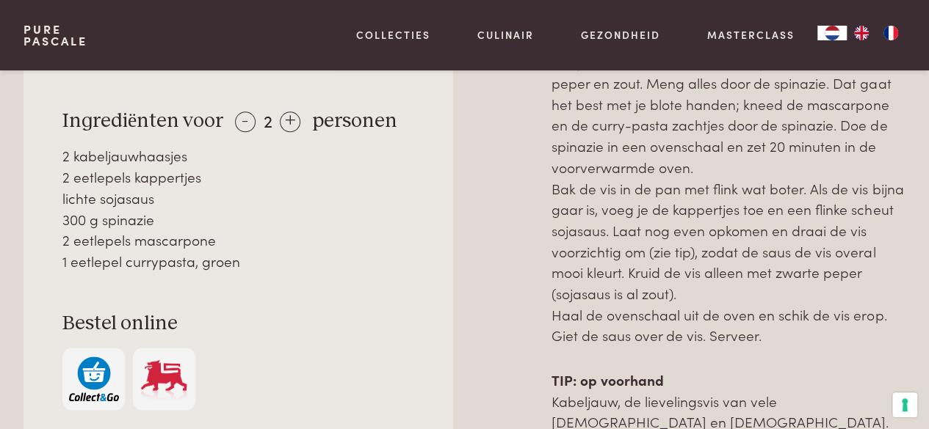
scroll to position [734, 0]
